Goal: Transaction & Acquisition: Book appointment/travel/reservation

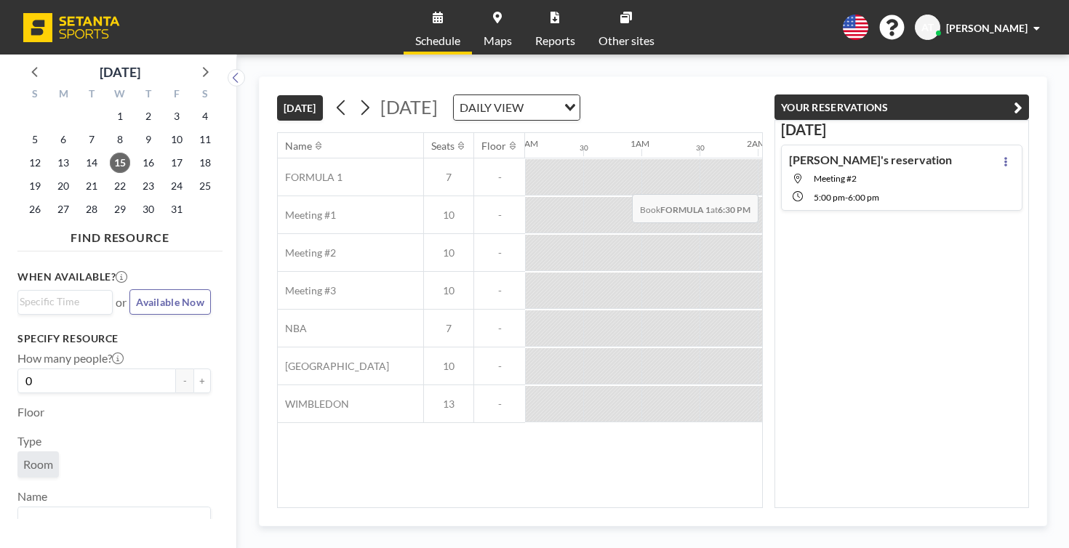
scroll to position [0, 1513]
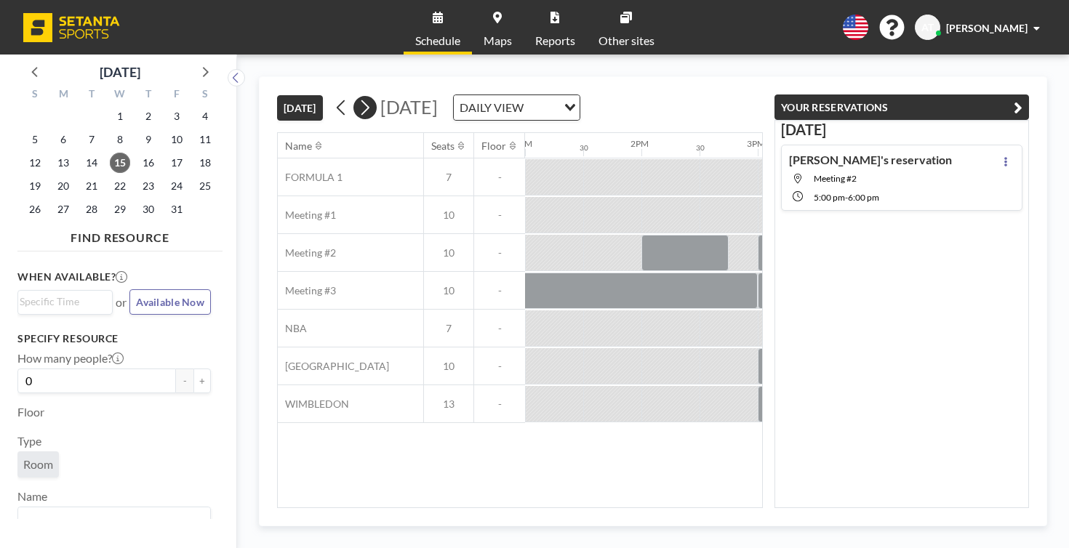
click at [353, 96] on button at bounding box center [364, 107] width 23 height 23
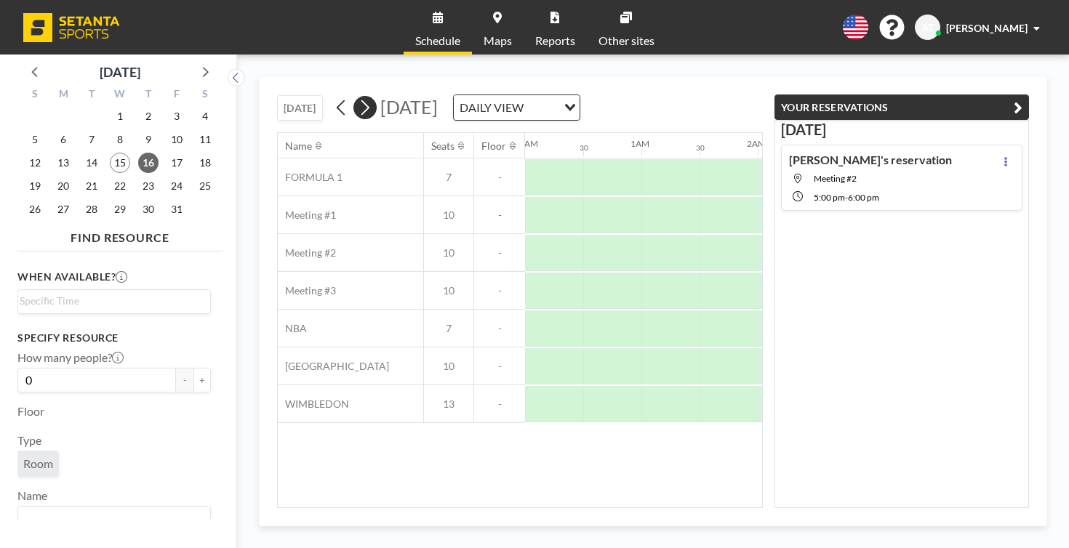
scroll to position [0, 756]
click at [353, 96] on button at bounding box center [364, 107] width 23 height 23
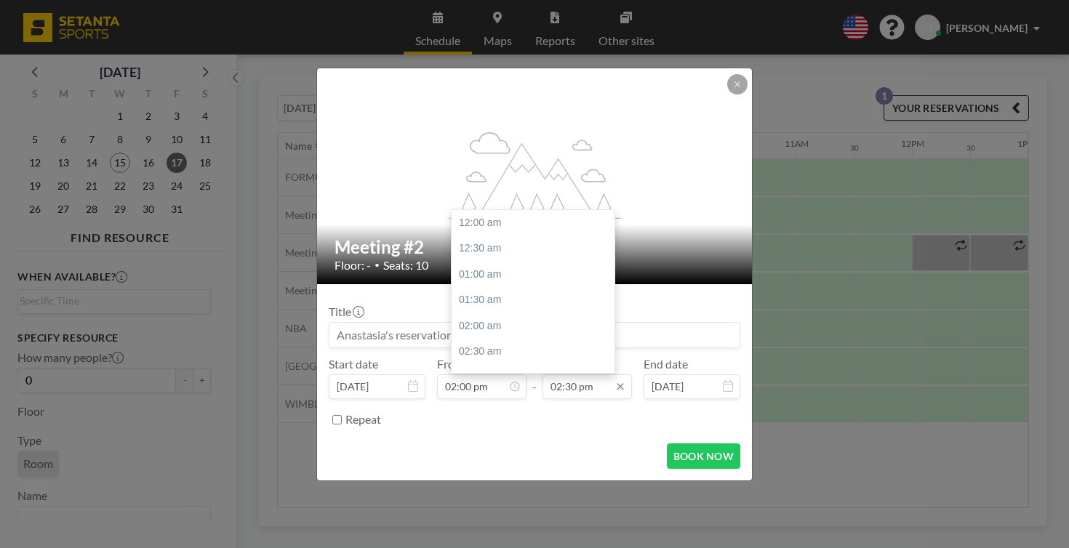
click at [563, 375] on input "02:30 pm" at bounding box center [587, 387] width 89 height 25
click at [545, 385] on div "04:00 pm" at bounding box center [533, 398] width 163 height 26
click at [572, 375] on input "04:00 pm" at bounding box center [587, 387] width 89 height 25
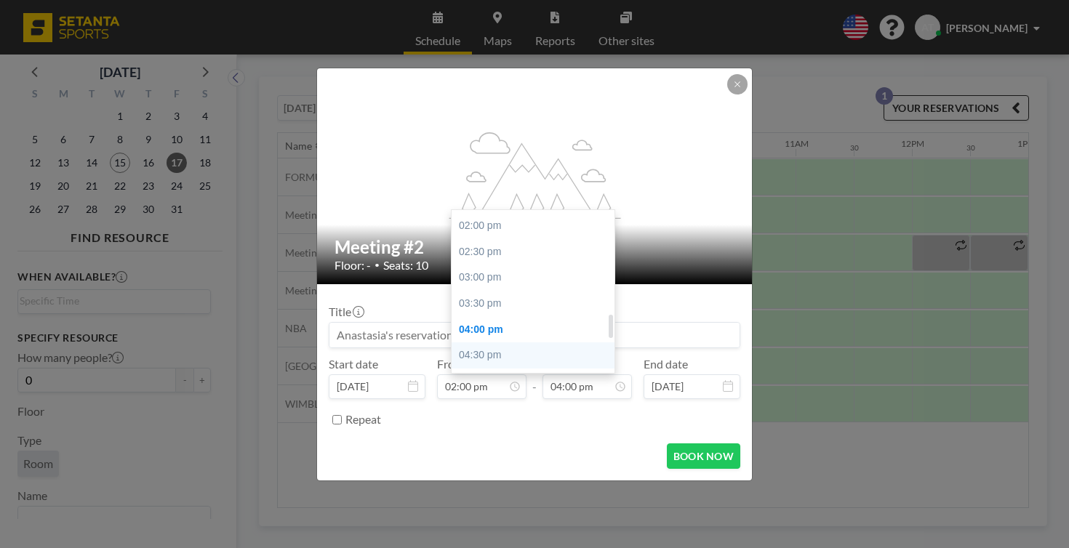
scroll to position [682, 0]
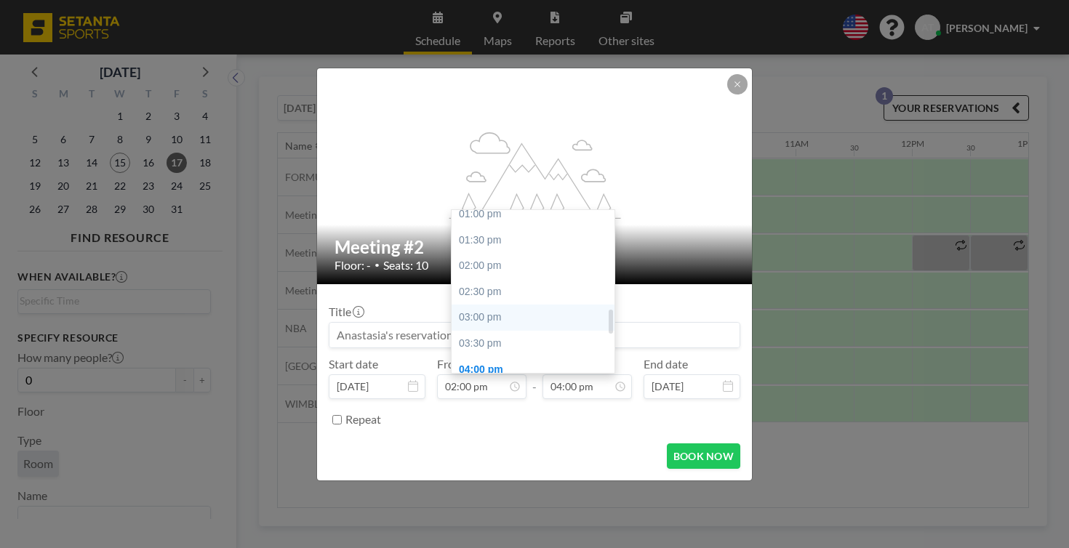
click at [485, 305] on div "03:00 pm" at bounding box center [533, 318] width 163 height 26
type input "03:00 pm"
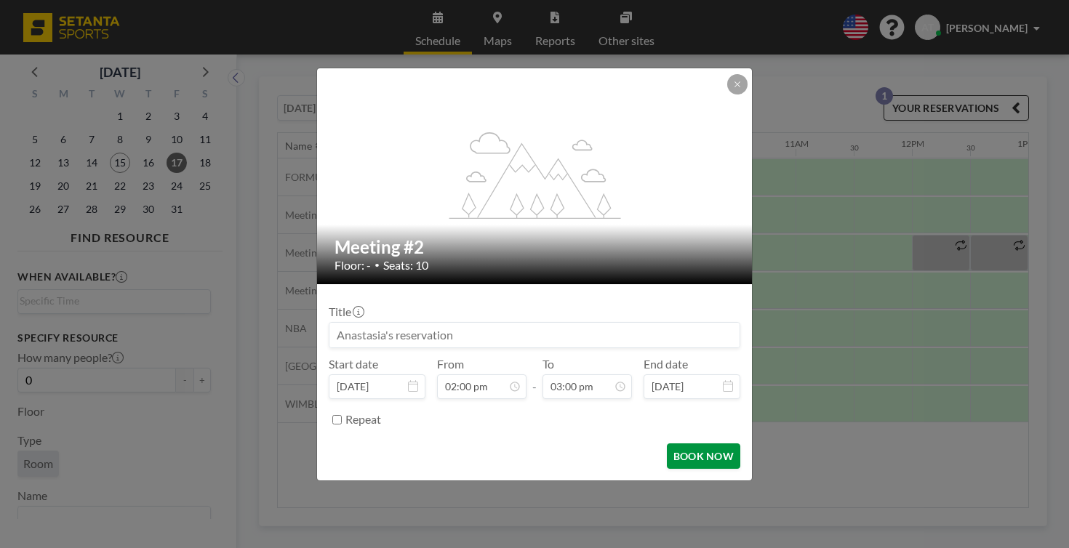
click at [676, 444] on button "BOOK NOW" at bounding box center [703, 456] width 73 height 25
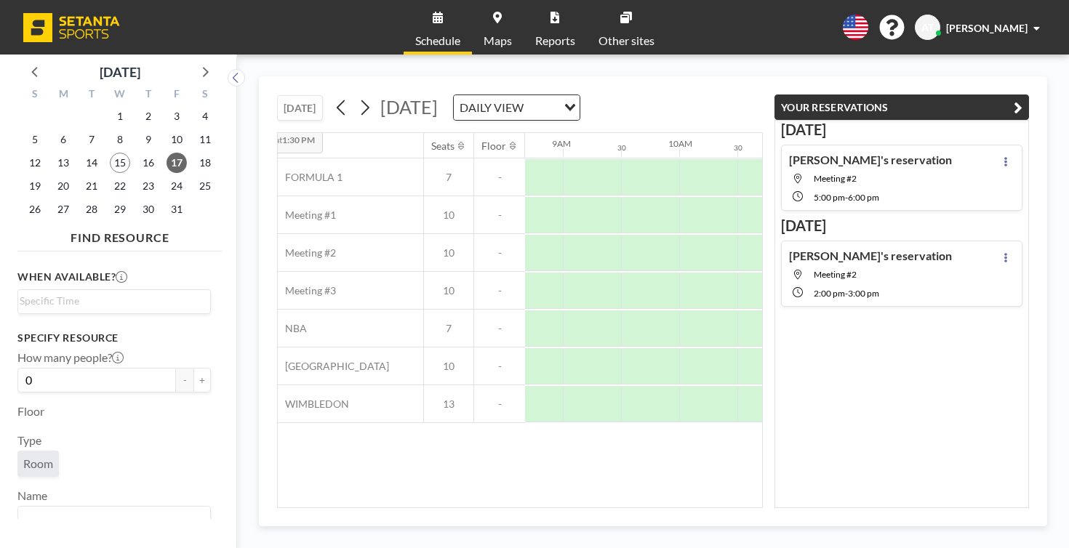
click at [277, 95] on button "[DATE]" at bounding box center [300, 107] width 46 height 25
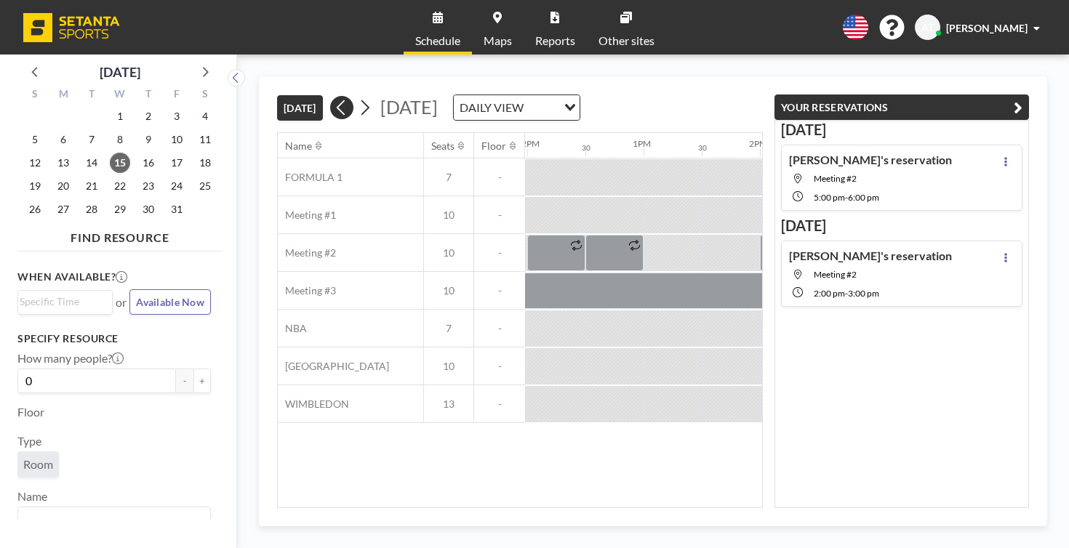
scroll to position [0, 1513]
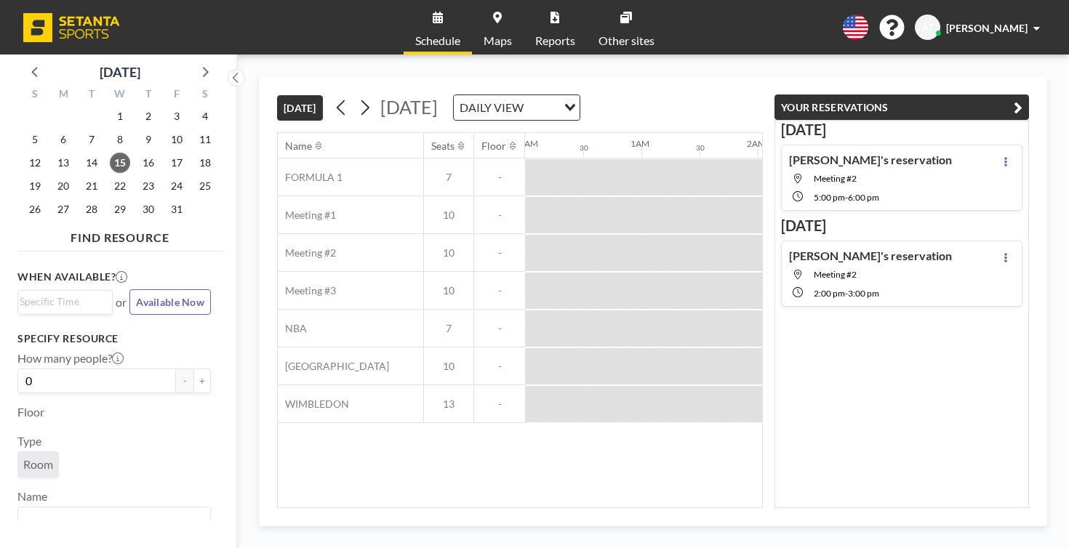
scroll to position [0, 1513]
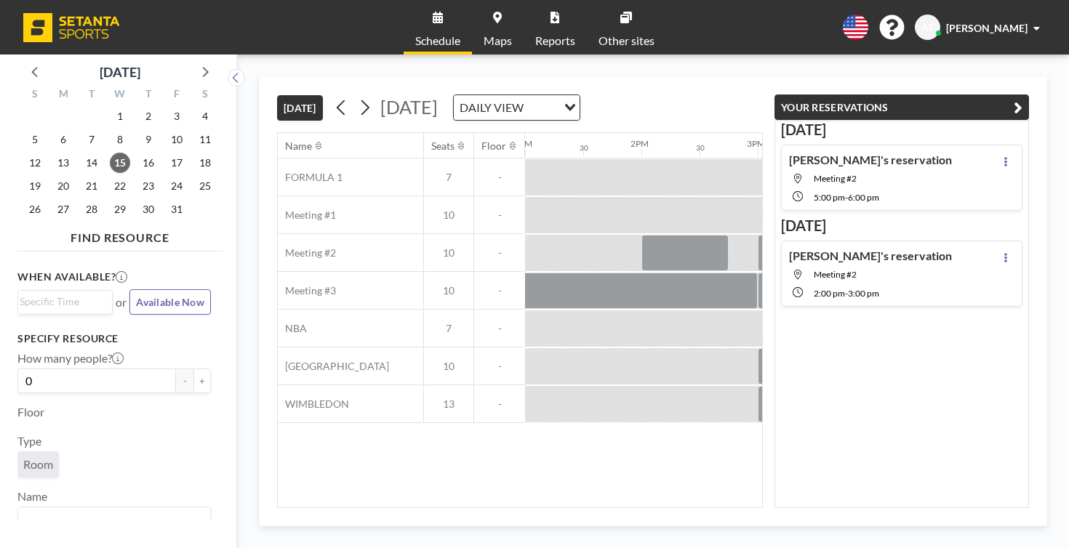
click at [775, 57] on div "TODAY Wednesday, October 15, 2025 DAILY VIEW Loading... Name Seats Floor 12AM 3…" at bounding box center [653, 302] width 832 height 494
